Goal: Task Accomplishment & Management: Manage account settings

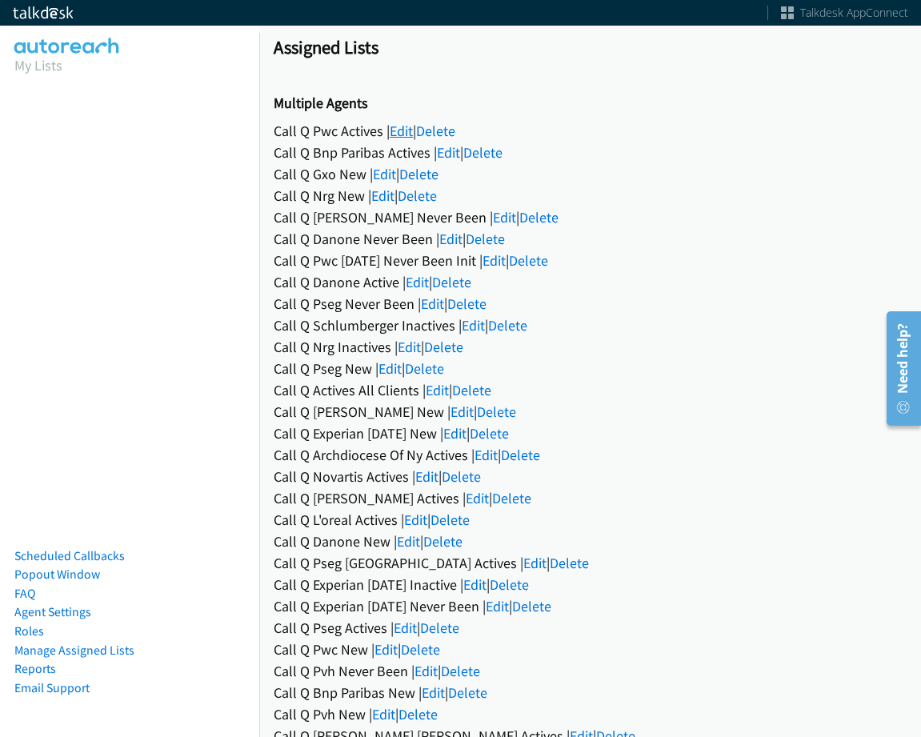
click at [401, 134] on link "Edit" at bounding box center [401, 131] width 23 height 18
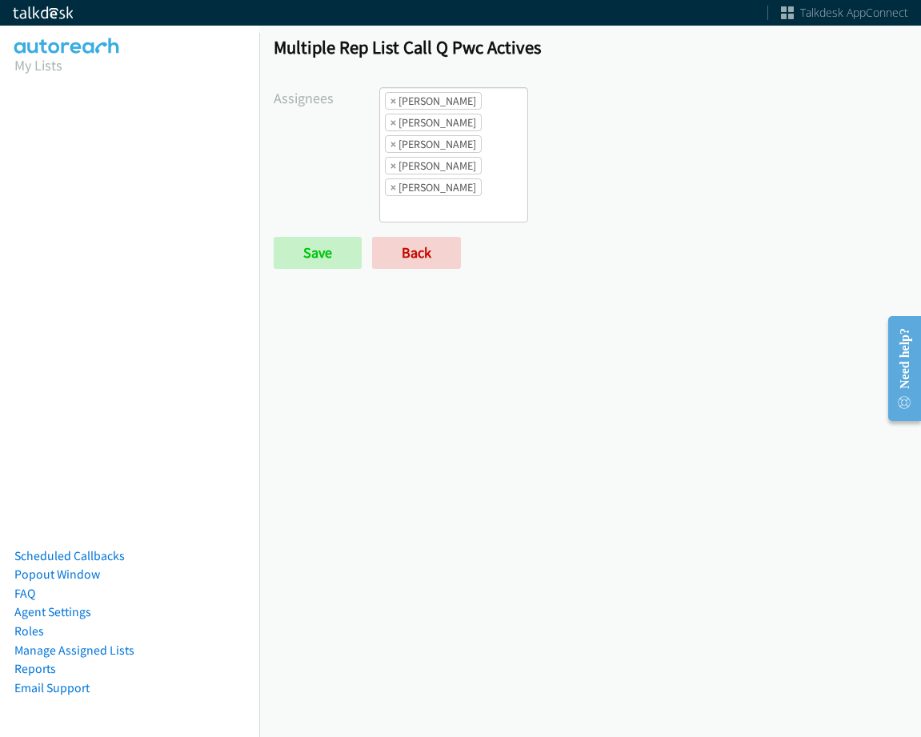
click at [496, 207] on ul "× Alana Ruiz × Charles Ross × Daquaya Johnson × Jasmin Martinez × Jordan Stehlik" at bounding box center [453, 155] width 147 height 134
drag, startPoint x: 679, startPoint y: 254, endPoint x: 589, endPoint y: 259, distance: 89.8
click at [672, 254] on div "Save Back" at bounding box center [485, 253] width 422 height 32
click at [441, 260] on link "Back" at bounding box center [416, 253] width 89 height 32
